Goal: Information Seeking & Learning: Learn about a topic

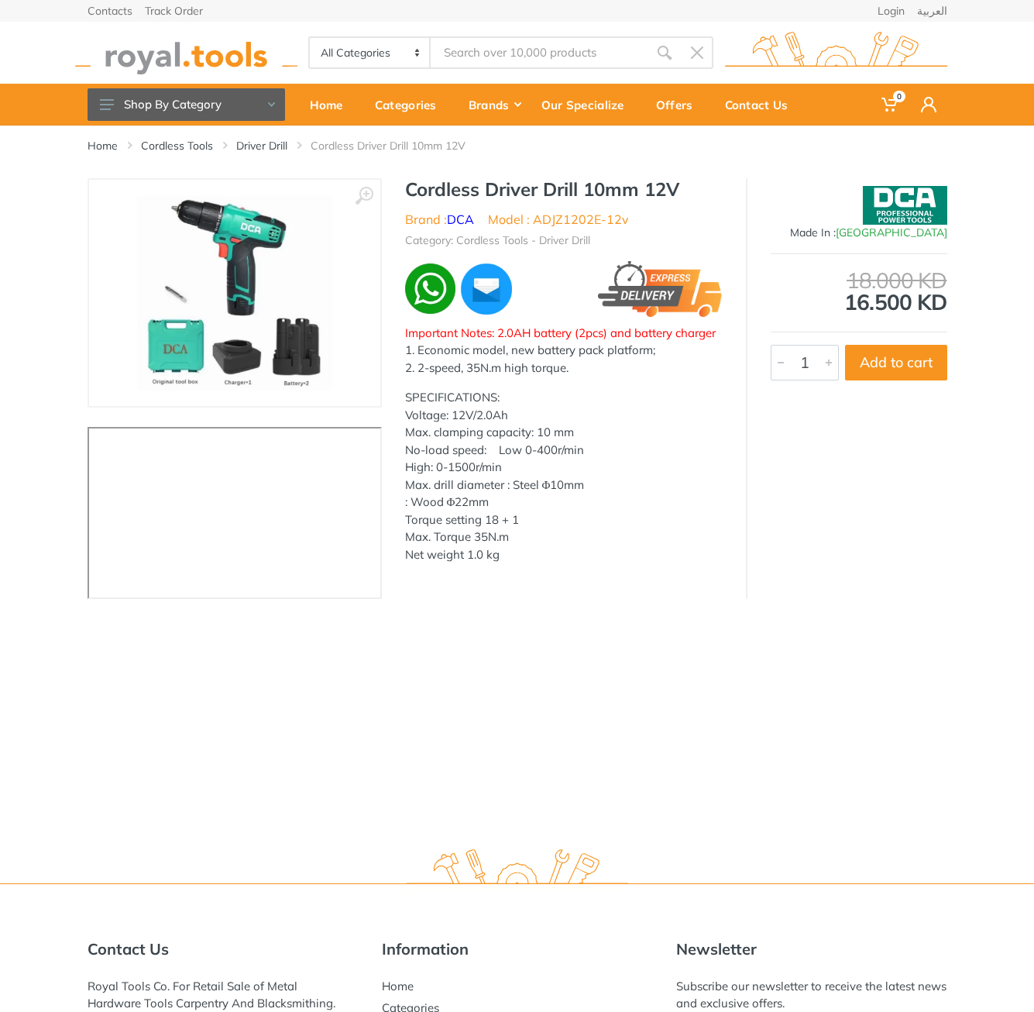
click at [567, 210] on li "Model : ADJZ1202E-12v" at bounding box center [558, 219] width 141 height 19
drag, startPoint x: 567, startPoint y: 210, endPoint x: 637, endPoint y: 224, distance: 71.1
click at [637, 224] on ul "Brand : DCA Model : ADJZ1202E-12v" at bounding box center [564, 219] width 318 height 19
copy div "ADJZ1202E-12v"
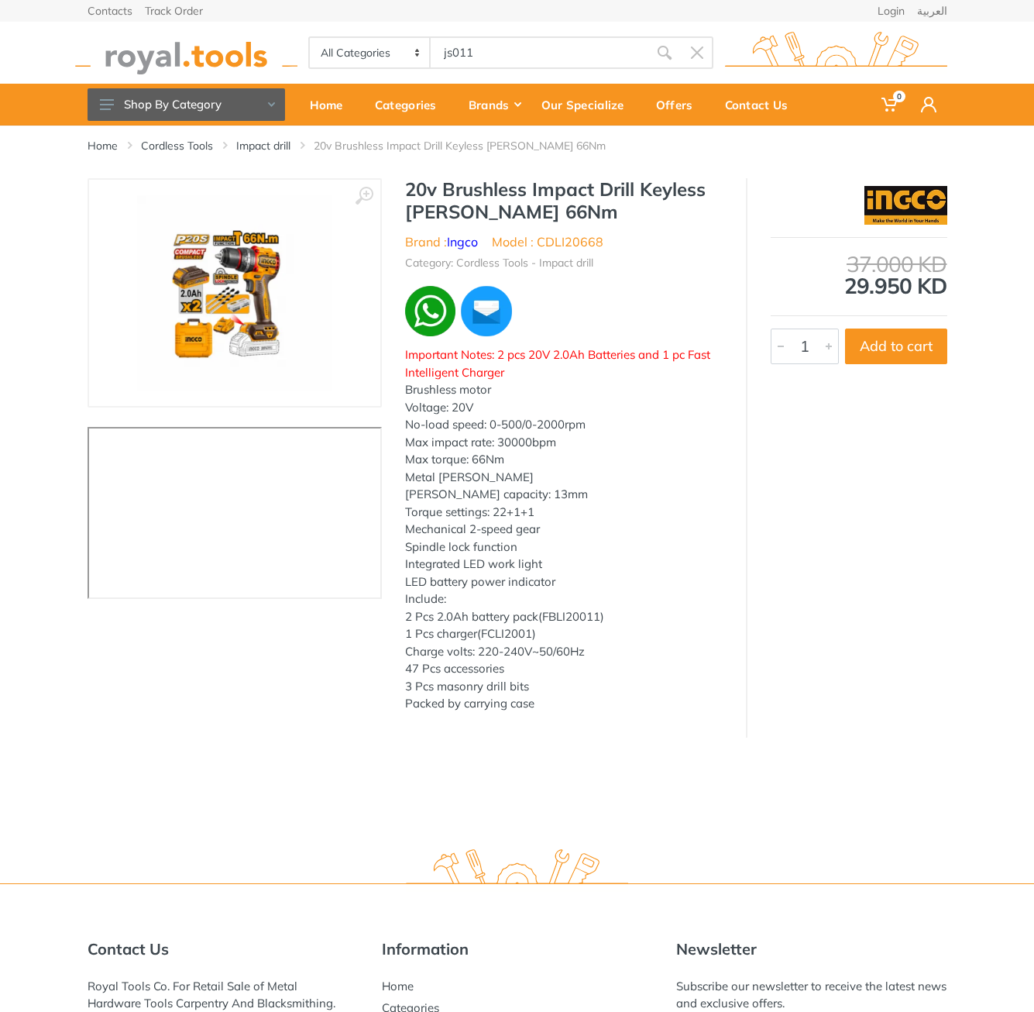
type input "js011"
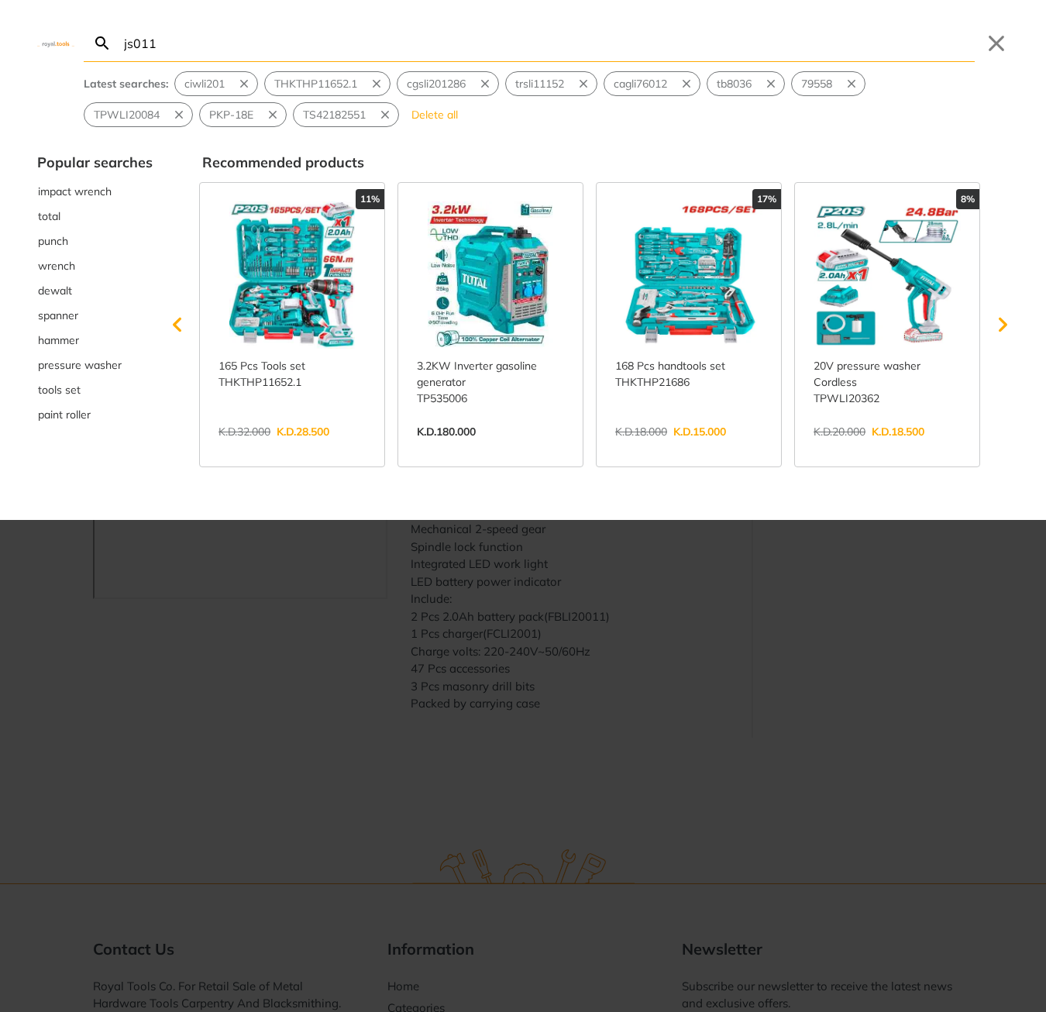
type input "js011"
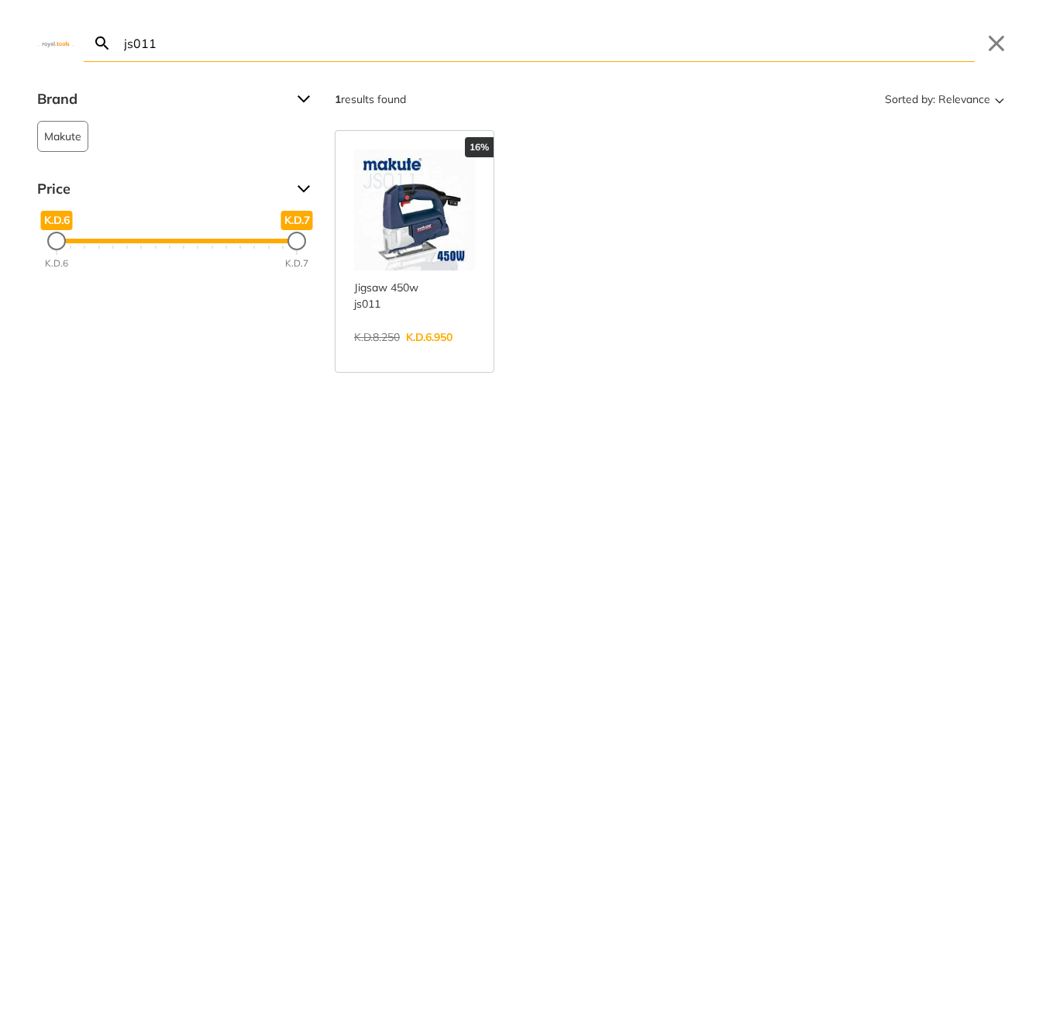
click at [430, 50] on input "js011" at bounding box center [548, 43] width 854 height 36
paste input "CT14019"
click at [328, 37] on input "CT14019" at bounding box center [548, 43] width 854 height 36
paste input "DRLI2060152"
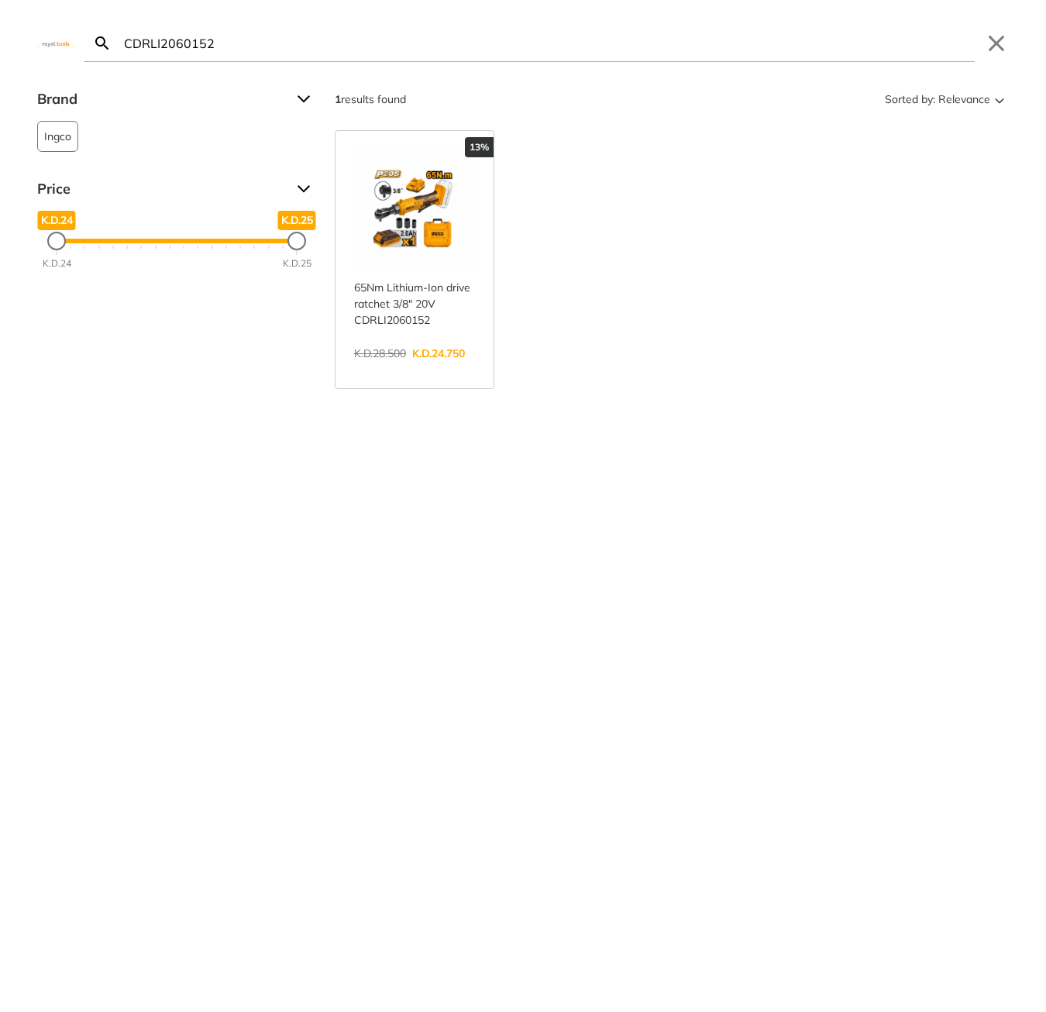
click at [315, 43] on input "CDRLI2060152" at bounding box center [548, 43] width 854 height 36
paste input "TS1161856"
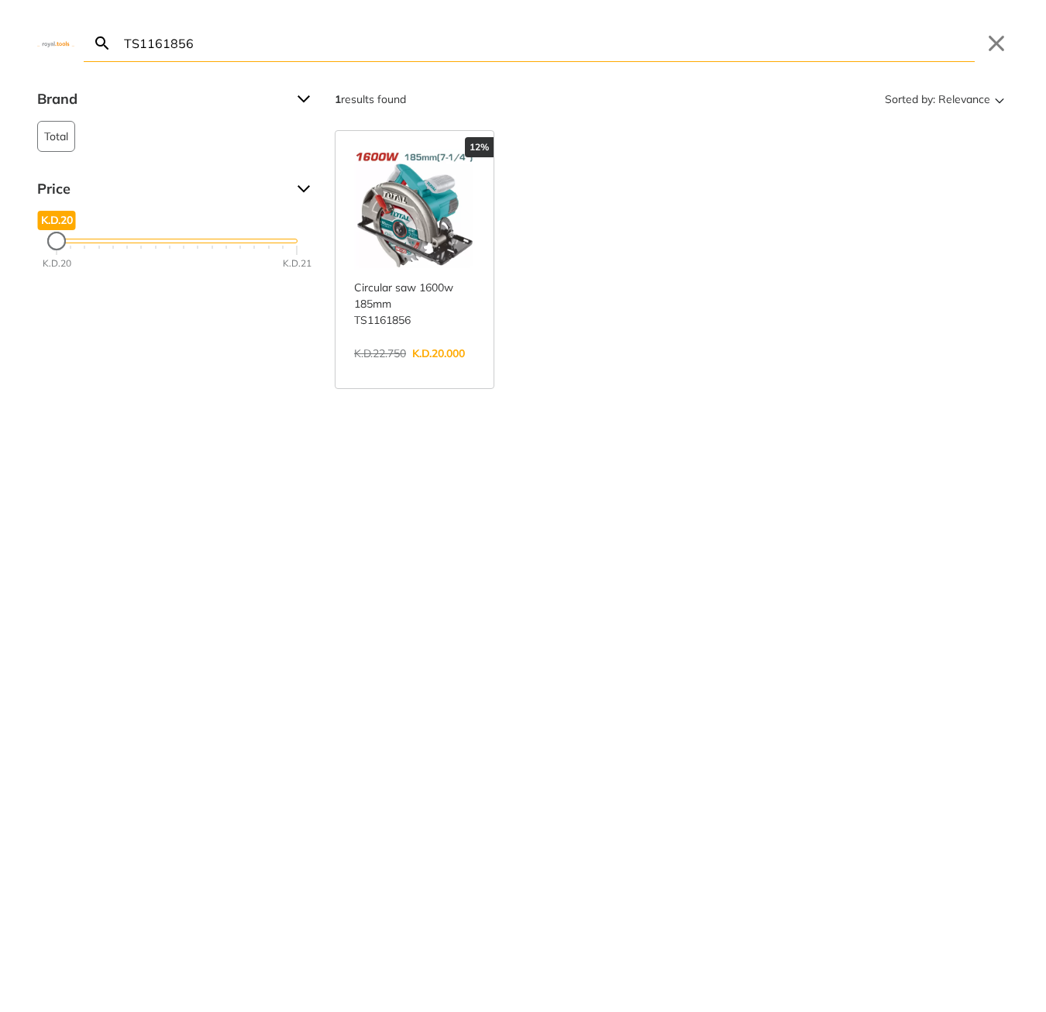
click at [452, 60] on input "TS1161856" at bounding box center [548, 43] width 854 height 36
paste input "CBNLI2008"
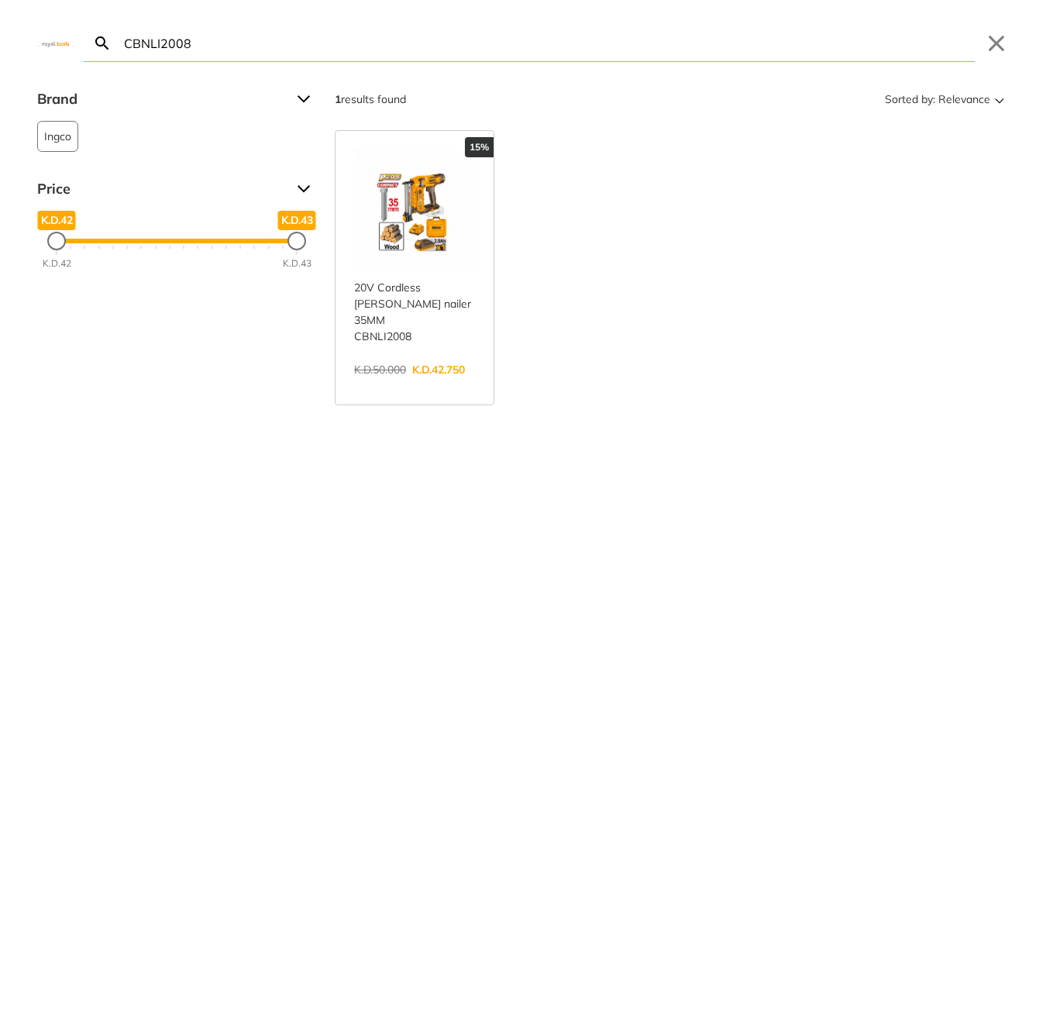
click at [340, 51] on input "CBNLI2008" at bounding box center [548, 43] width 854 height 36
paste input "GGLI2001"
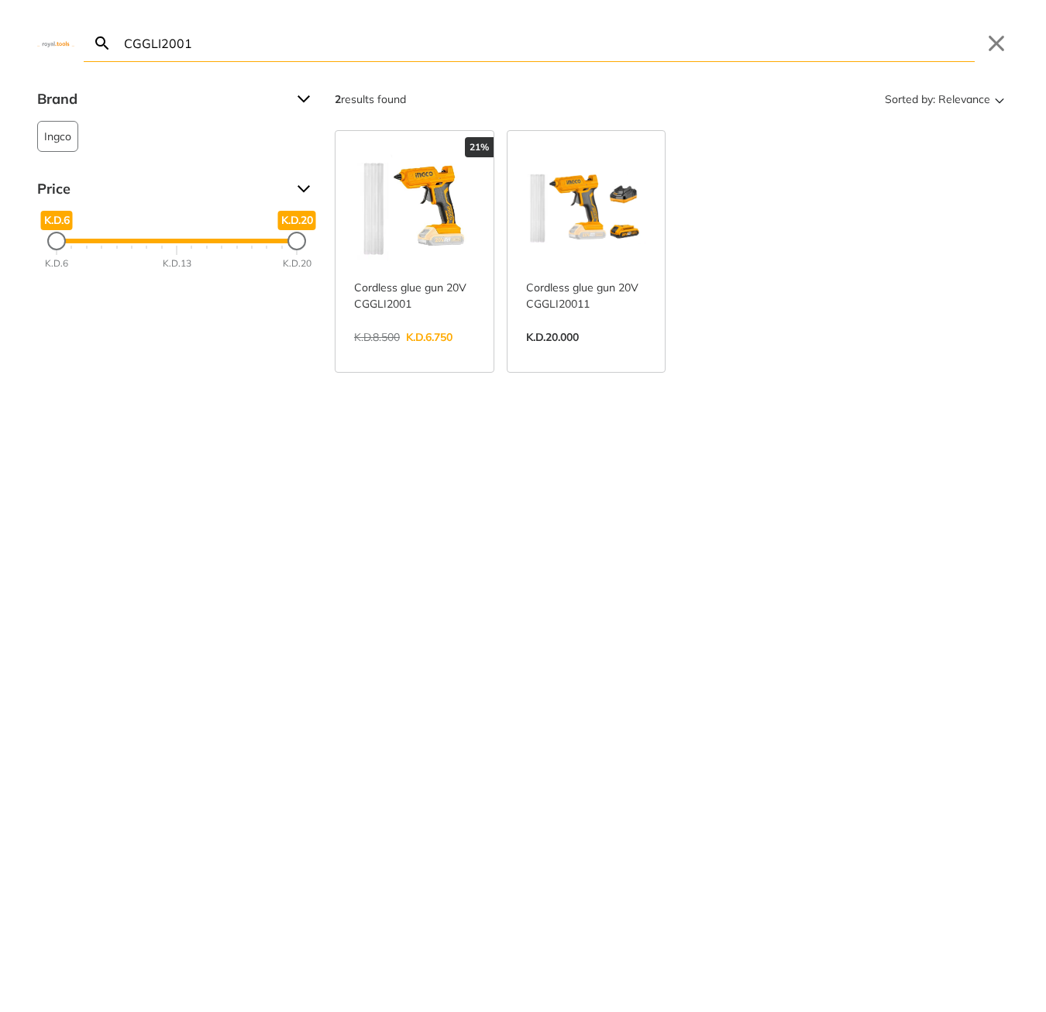
click at [369, 55] on input "CGGLI2001" at bounding box center [548, 43] width 854 height 36
paste input "SFPL710"
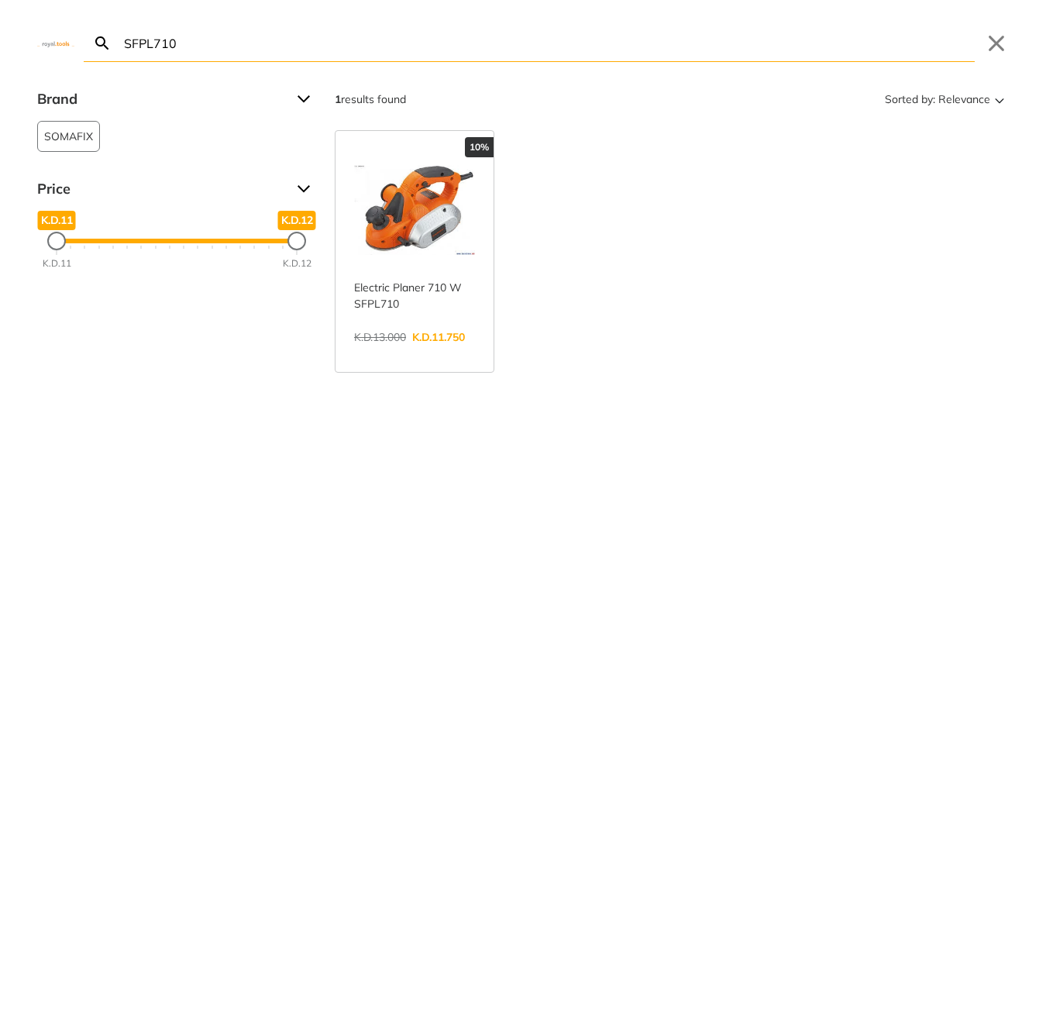
click at [444, 48] on input "SFPL710" at bounding box center [548, 43] width 854 height 36
paste input "HGLI2002"
click at [388, 48] on input "HGLI2002" at bounding box center [548, 43] width 854 height 36
paste input "P-51910"
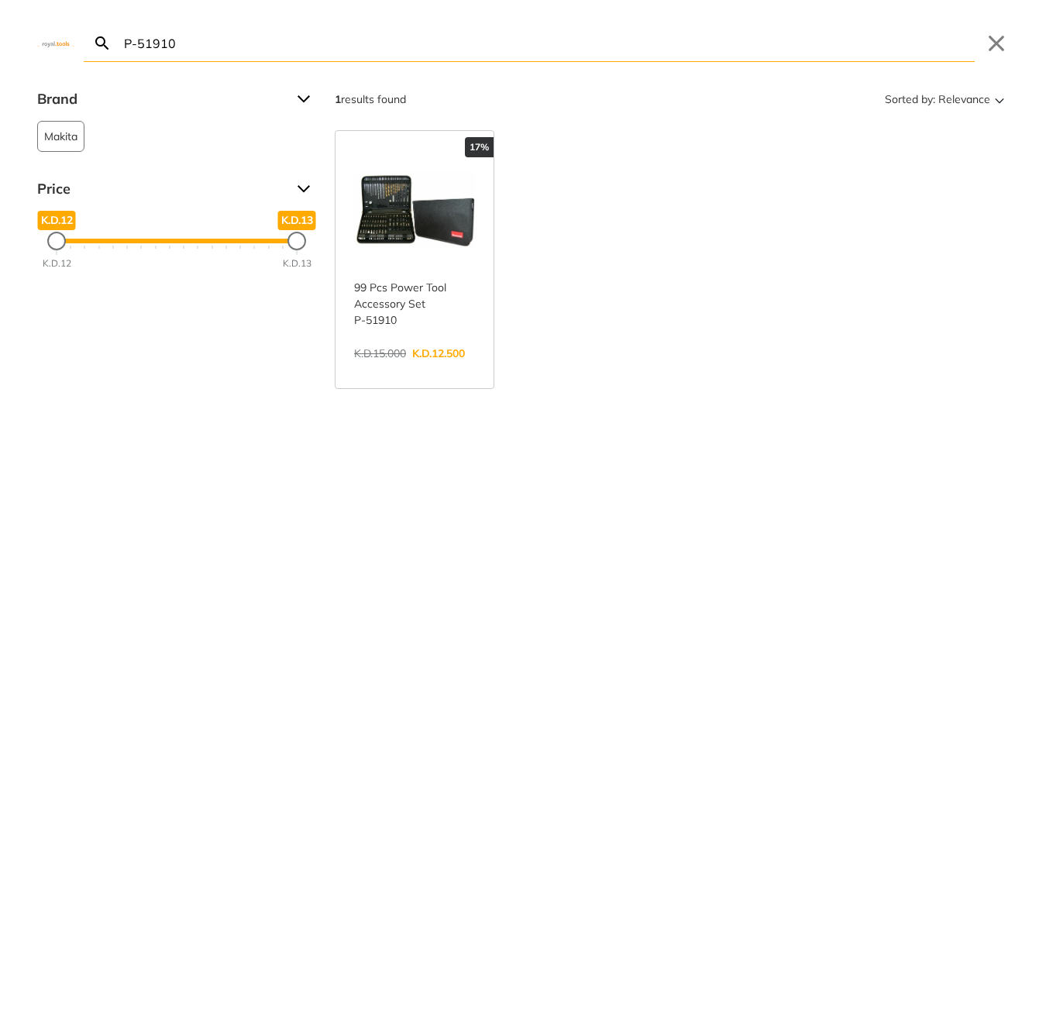
click at [452, 46] on input "P-51910" at bounding box center [548, 43] width 854 height 36
paste input "TRSLI6506"
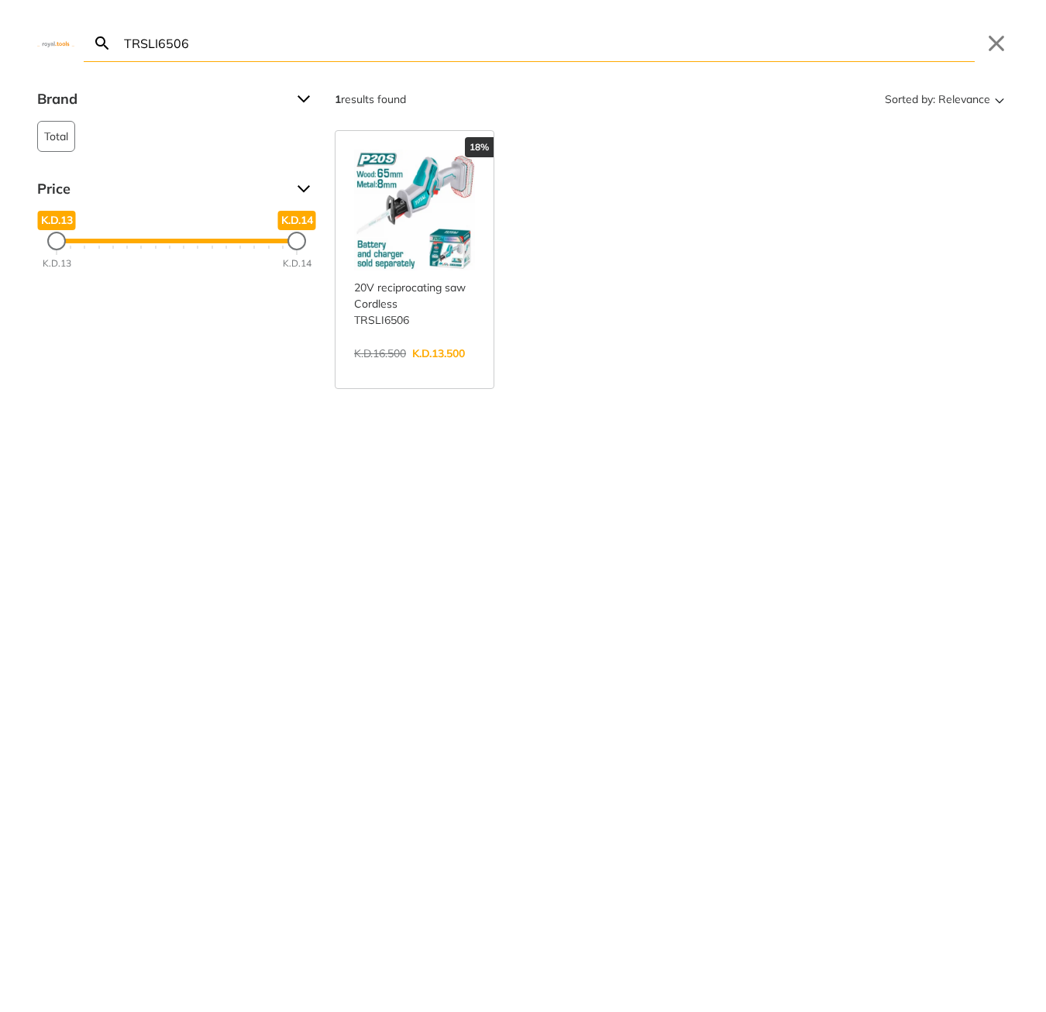
click at [346, 43] on input "TRSLI6506" at bounding box center [548, 43] width 854 height 36
paste input "HLL156508"
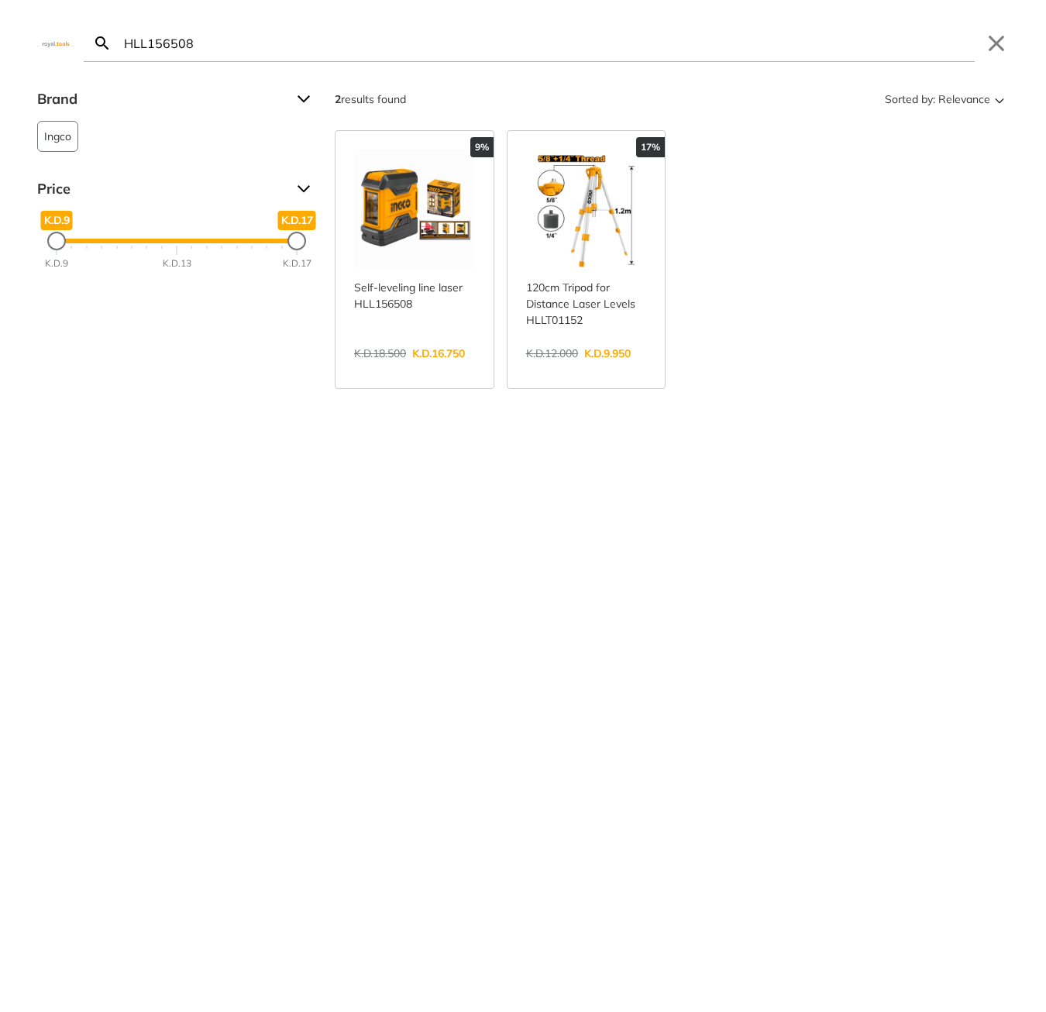
click at [346, 39] on input "HLL156508" at bounding box center [548, 43] width 854 height 36
paste input "TG1121256-3"
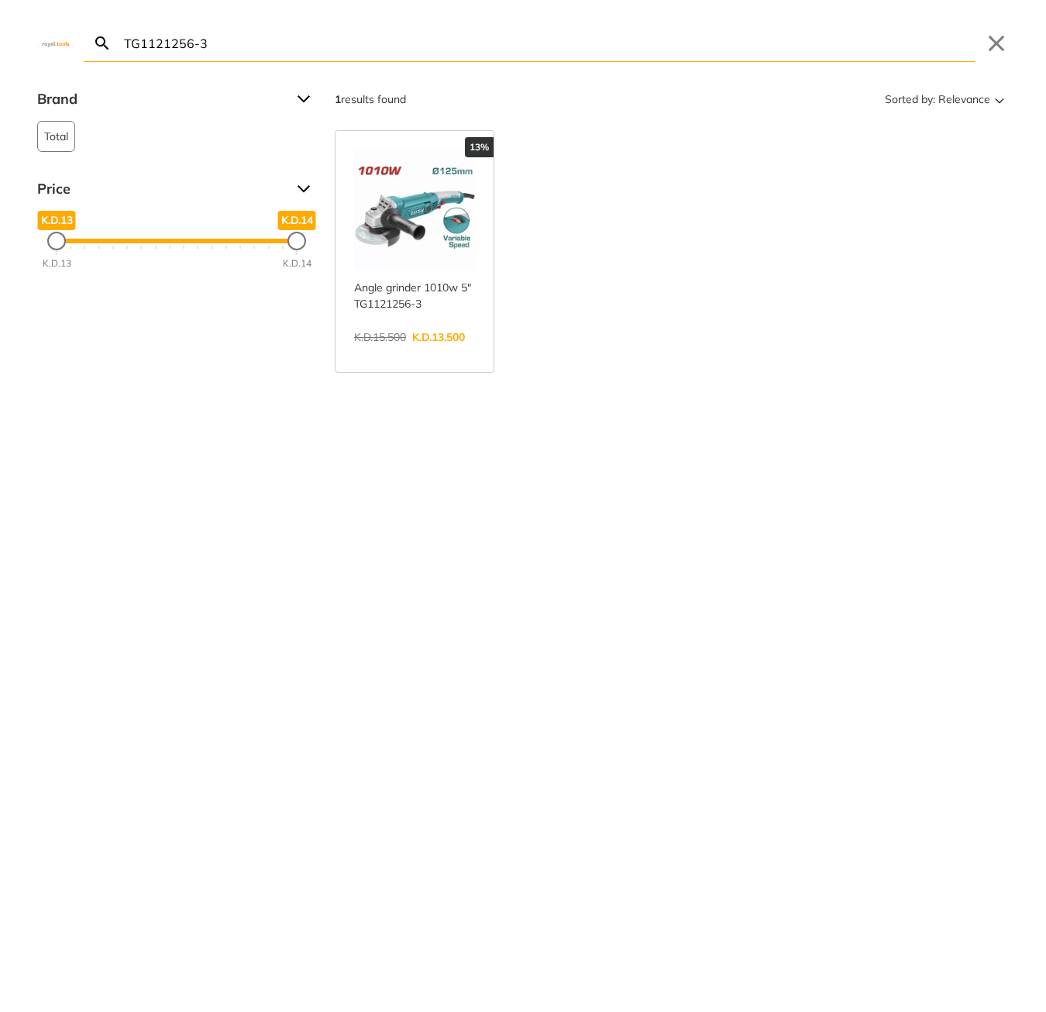
click at [299, 50] on input "TG1121256-3" at bounding box center [548, 43] width 854 height 36
paste input "S42182551"
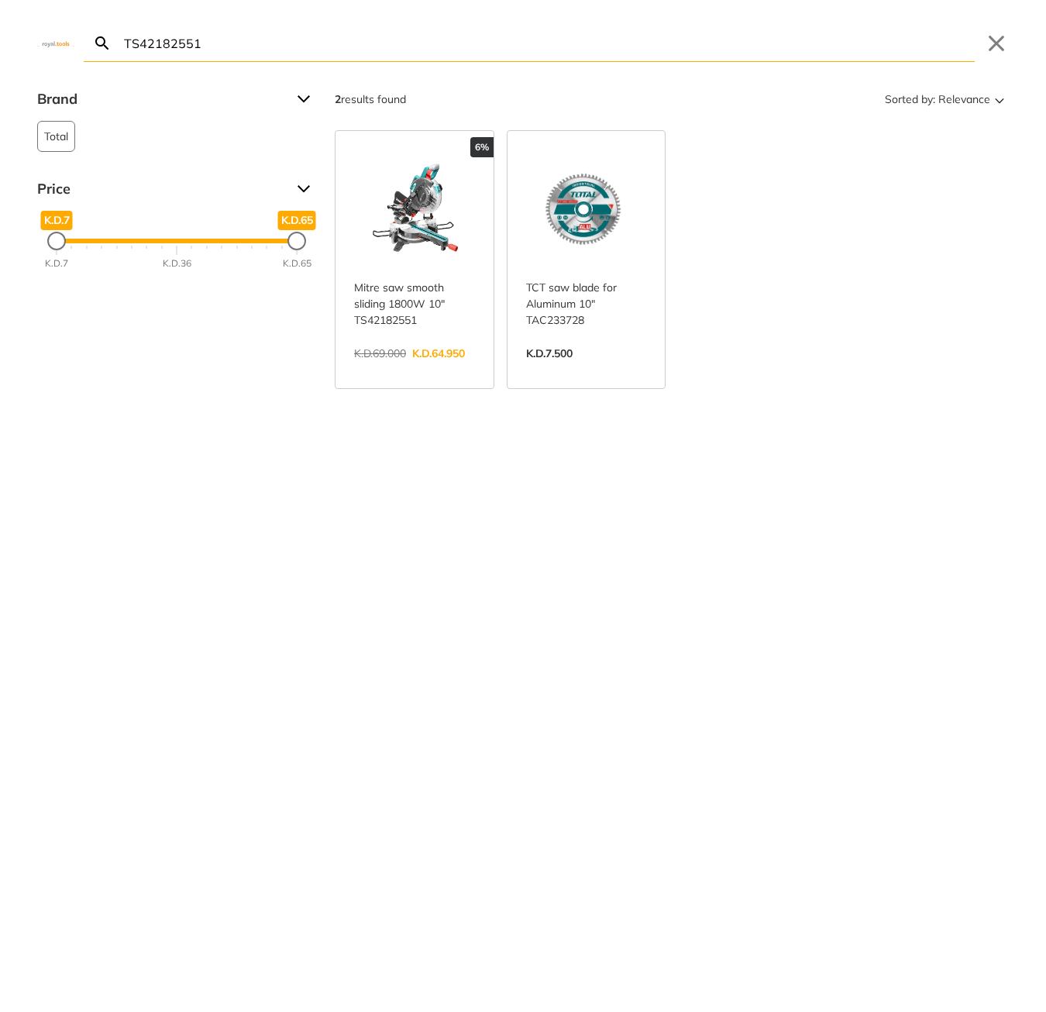
click at [382, 48] on input "TS42182551" at bounding box center [548, 43] width 854 height 36
paste input "PKP-18E"
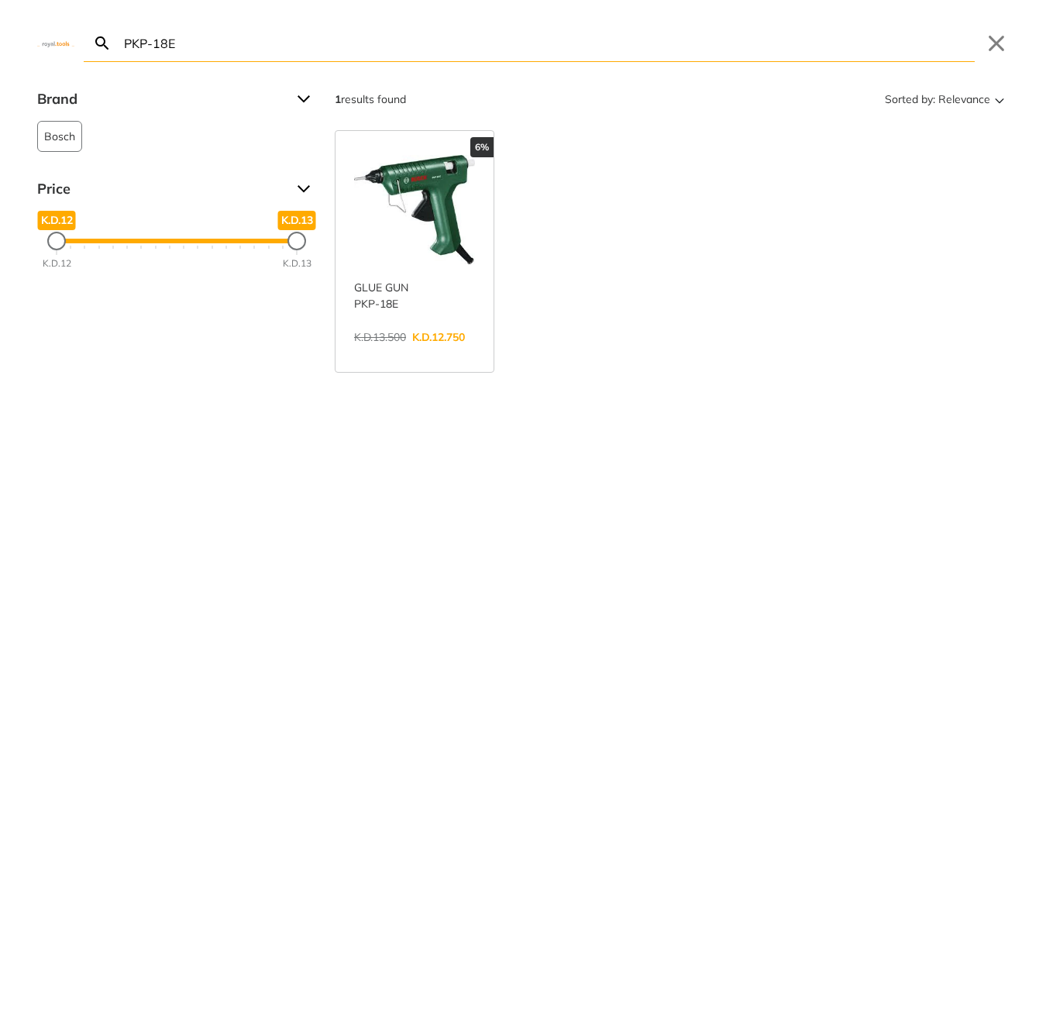
click at [344, 46] on input "PKP-18E" at bounding box center [548, 43] width 854 height 36
paste input "TPWLI20084"
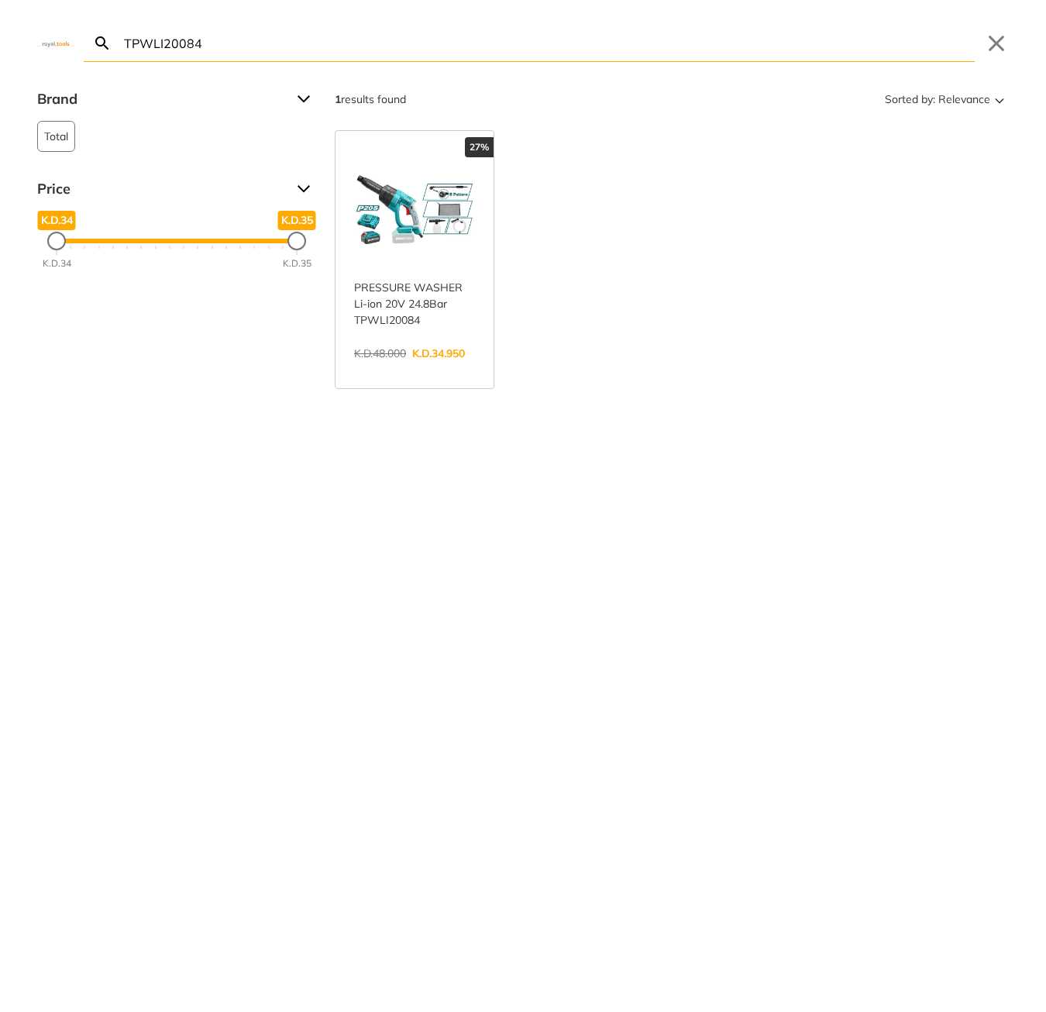
click at [429, 50] on input "TPWLI20084" at bounding box center [548, 43] width 854 height 36
paste input "79558"
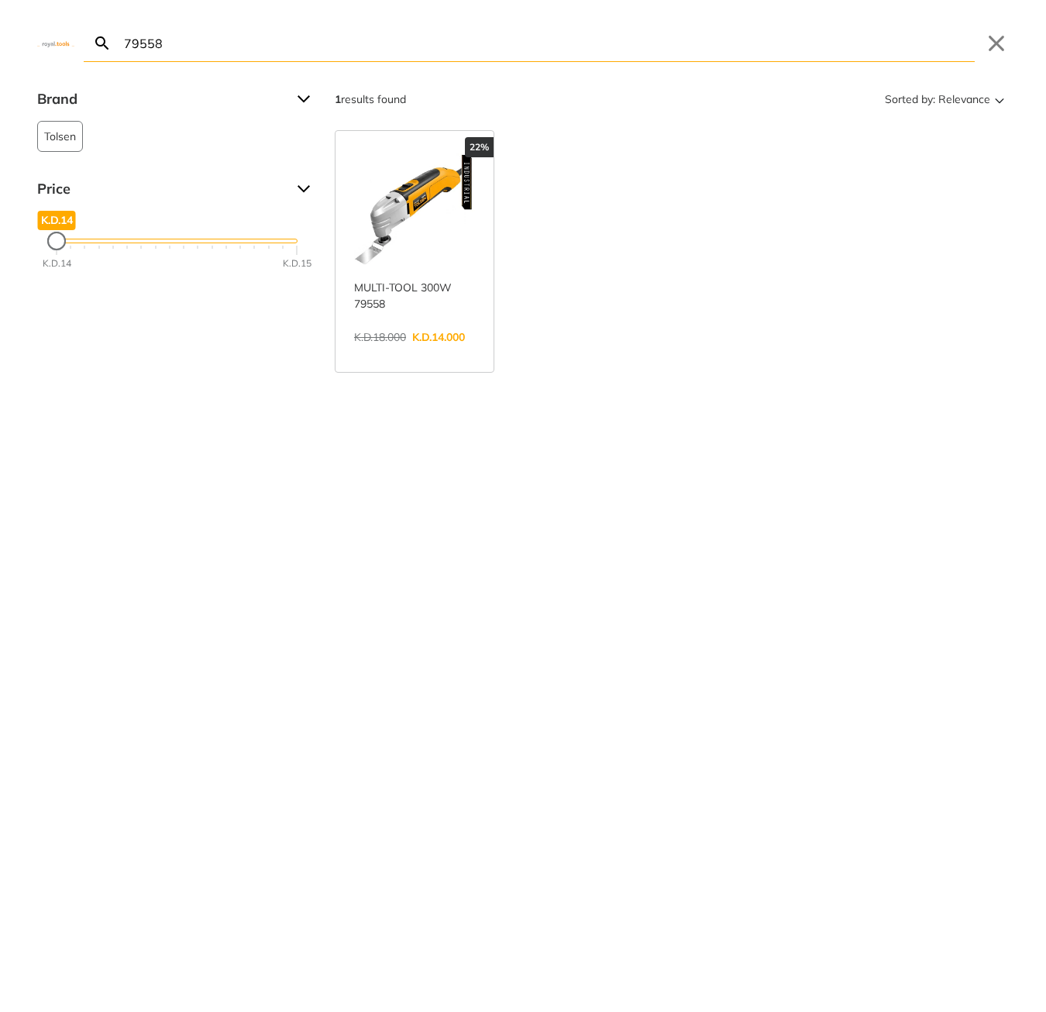
type input "79558"
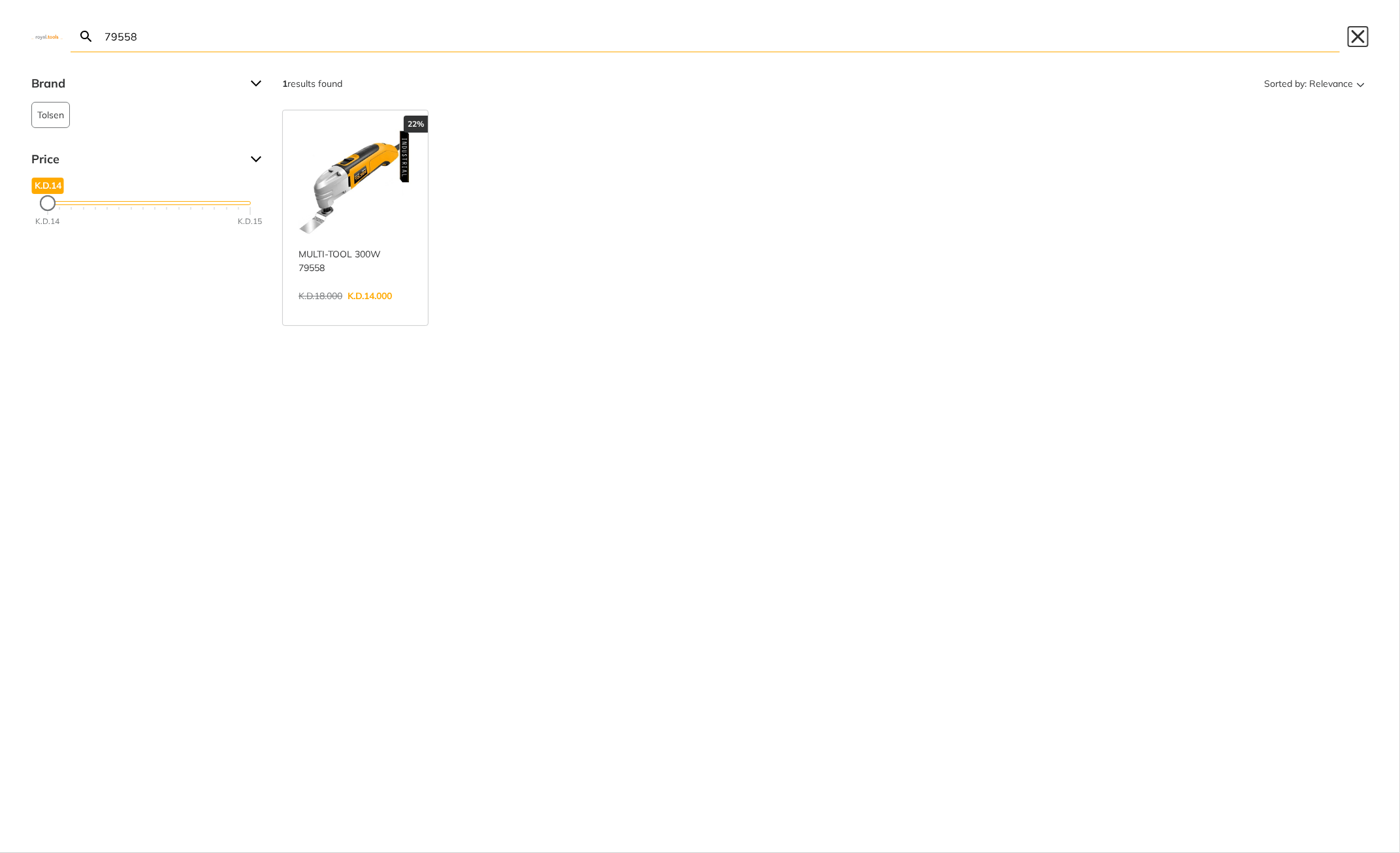
click at [871, 38] on button "Close" at bounding box center [1358, 36] width 21 height 21
click at [871, 34] on button "Close" at bounding box center [1358, 36] width 21 height 21
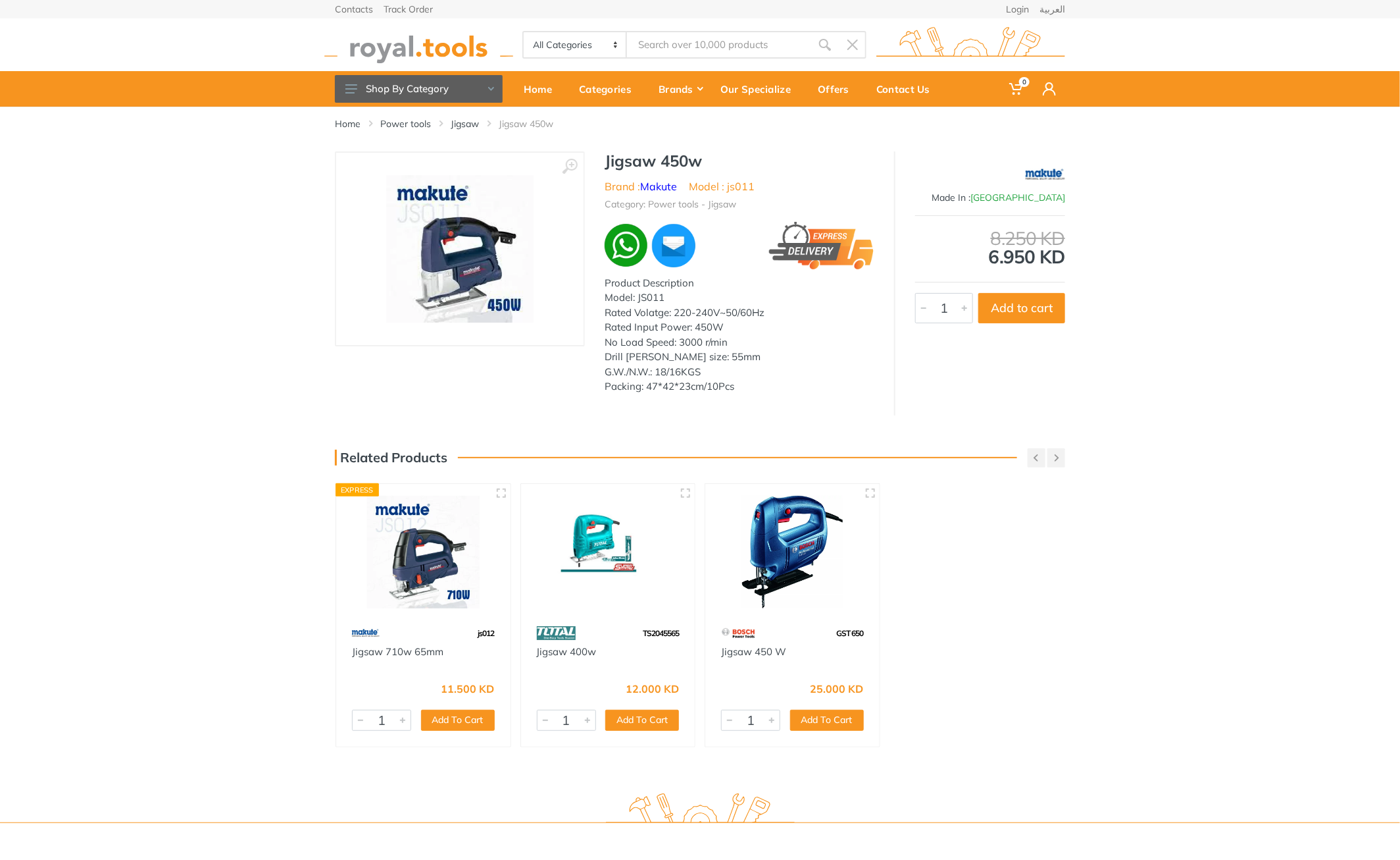
click at [737, 187] on li "Model : js011" at bounding box center [721, 186] width 65 height 16
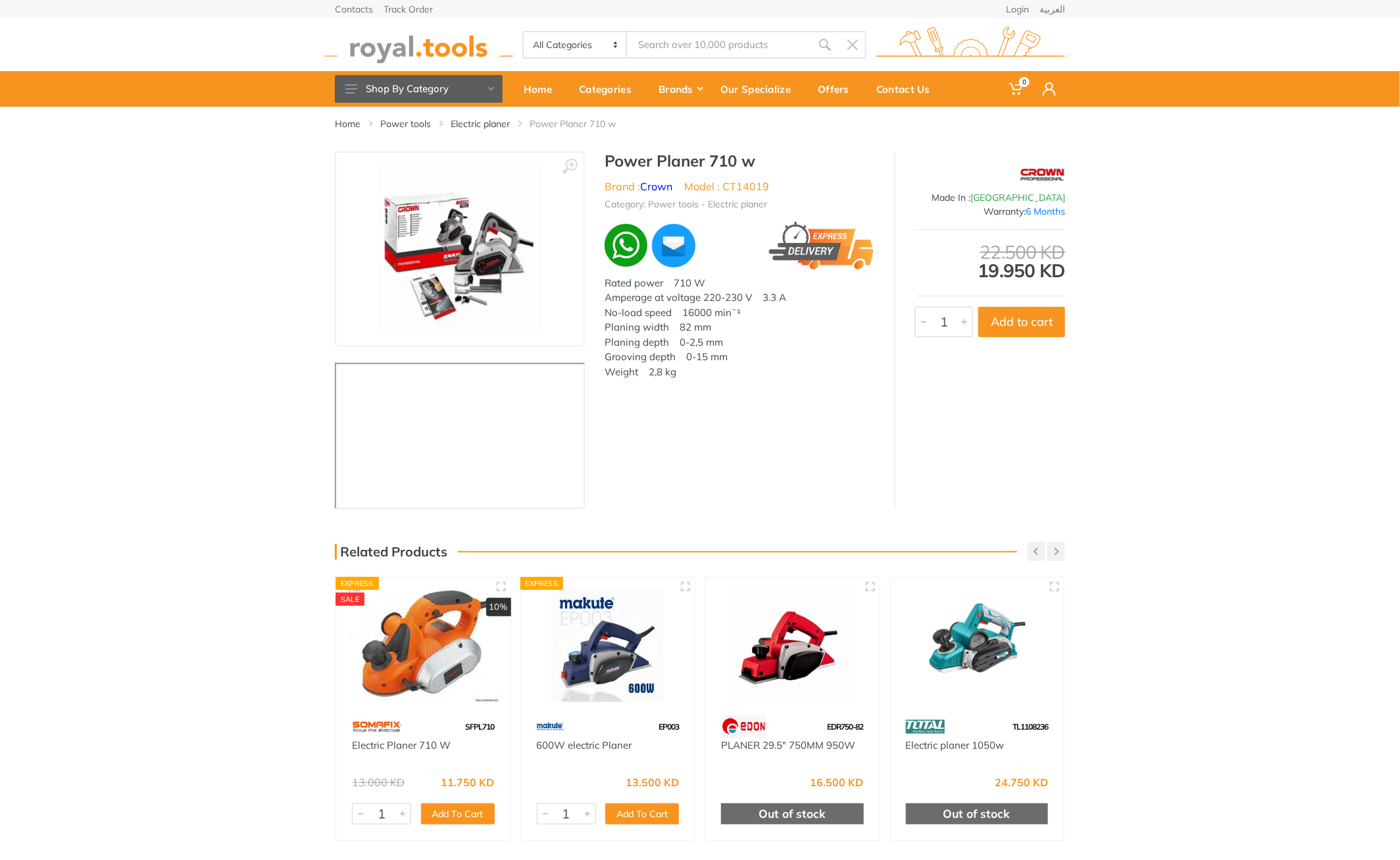
click at [759, 183] on li "Model : CT14019" at bounding box center [727, 186] width 85 height 16
copy li "CT14019"
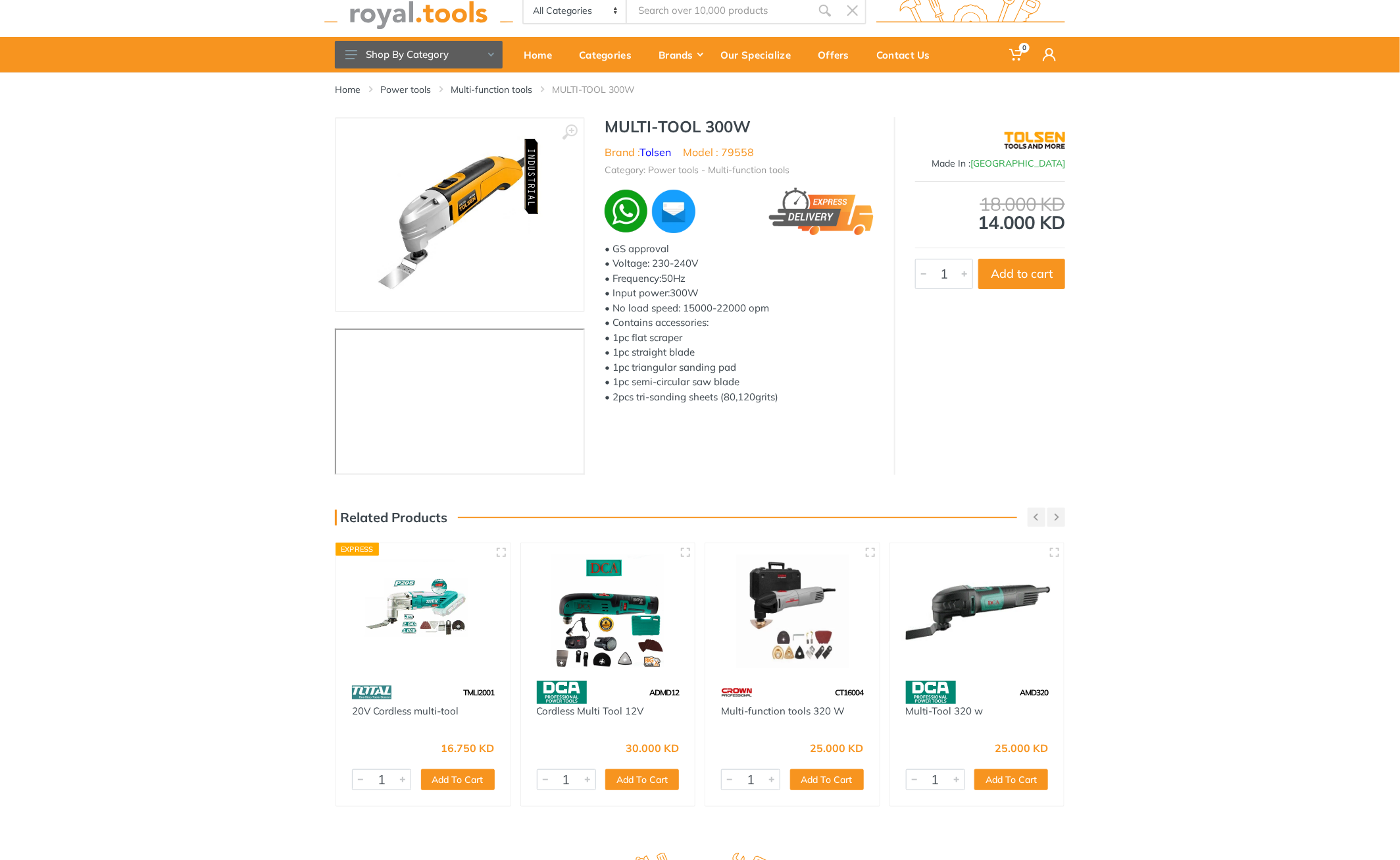
scroll to position [65, 0]
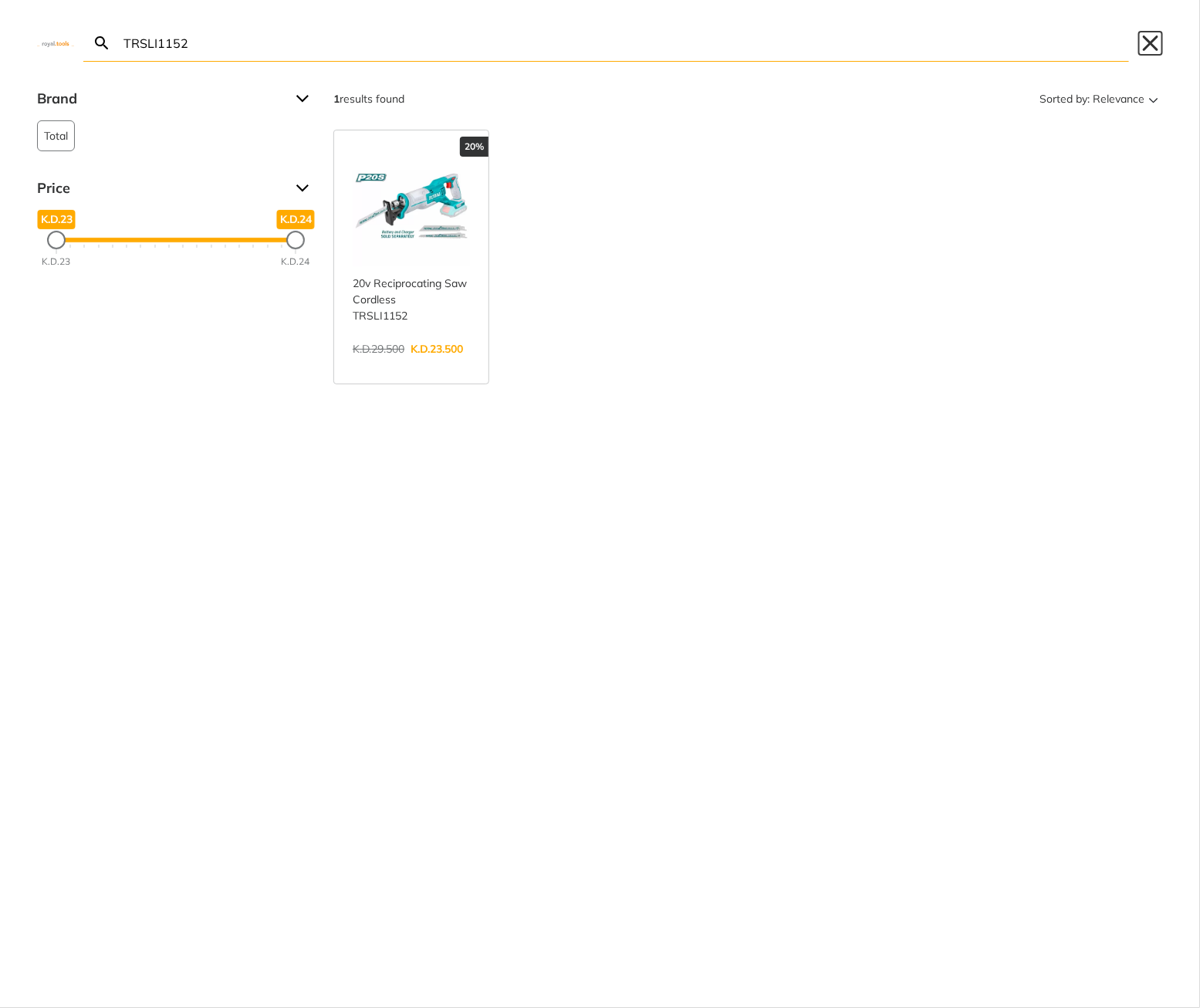
click at [1149, 43] on button "Close" at bounding box center [1150, 43] width 25 height 25
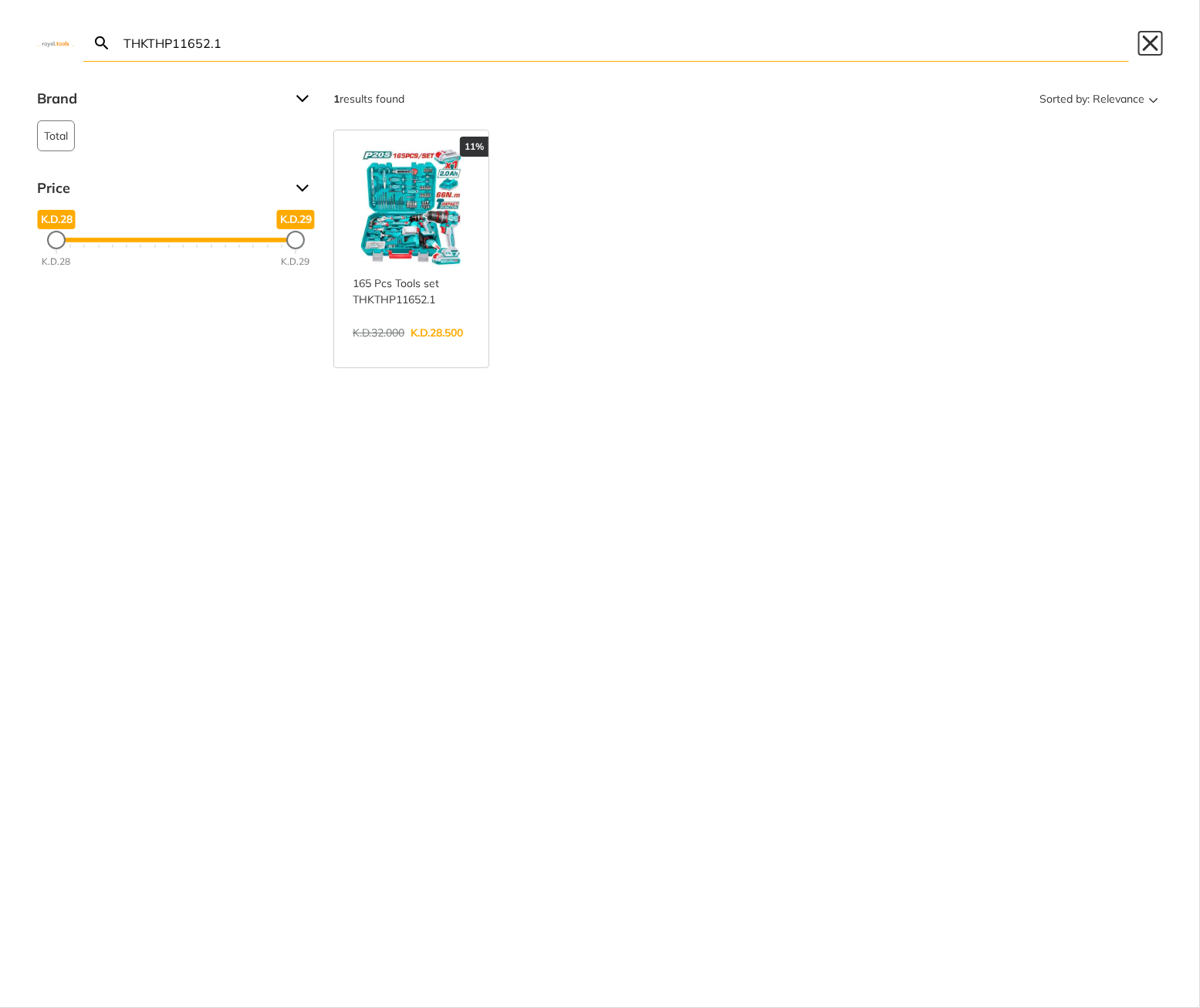
click at [1153, 50] on button "Close" at bounding box center [1150, 43] width 25 height 25
click at [1146, 46] on button "Close" at bounding box center [1150, 43] width 25 height 25
